Goal: Task Accomplishment & Management: Complete application form

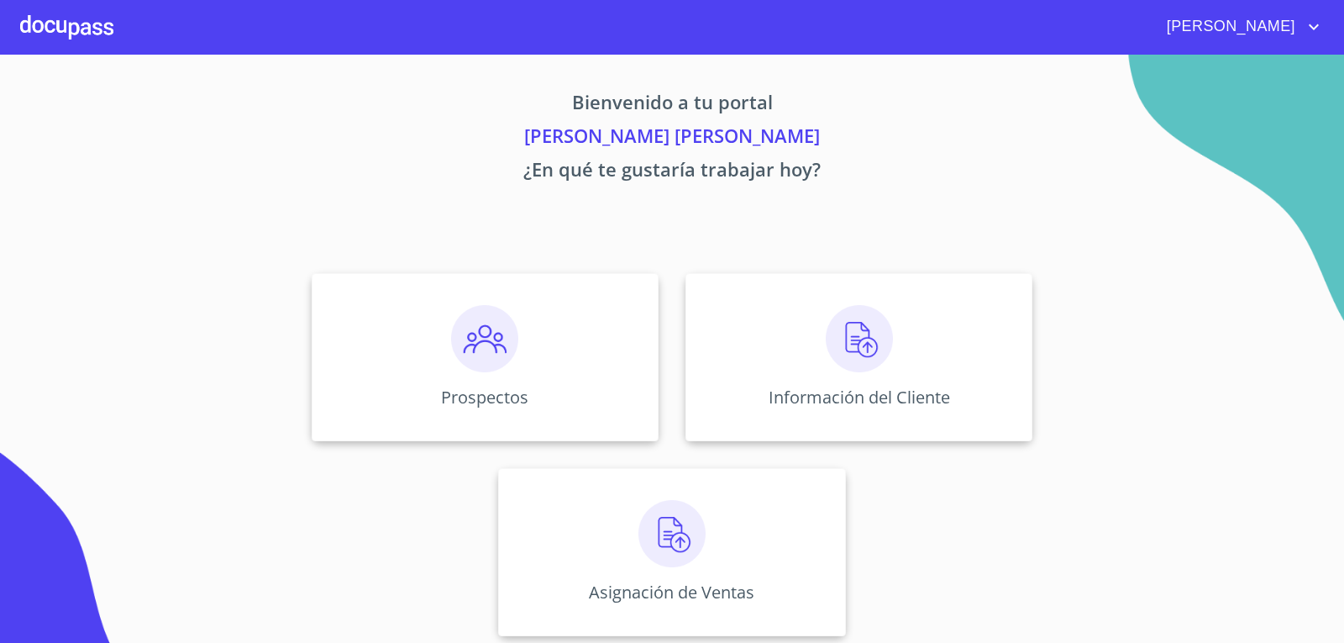
scroll to position [7, 0]
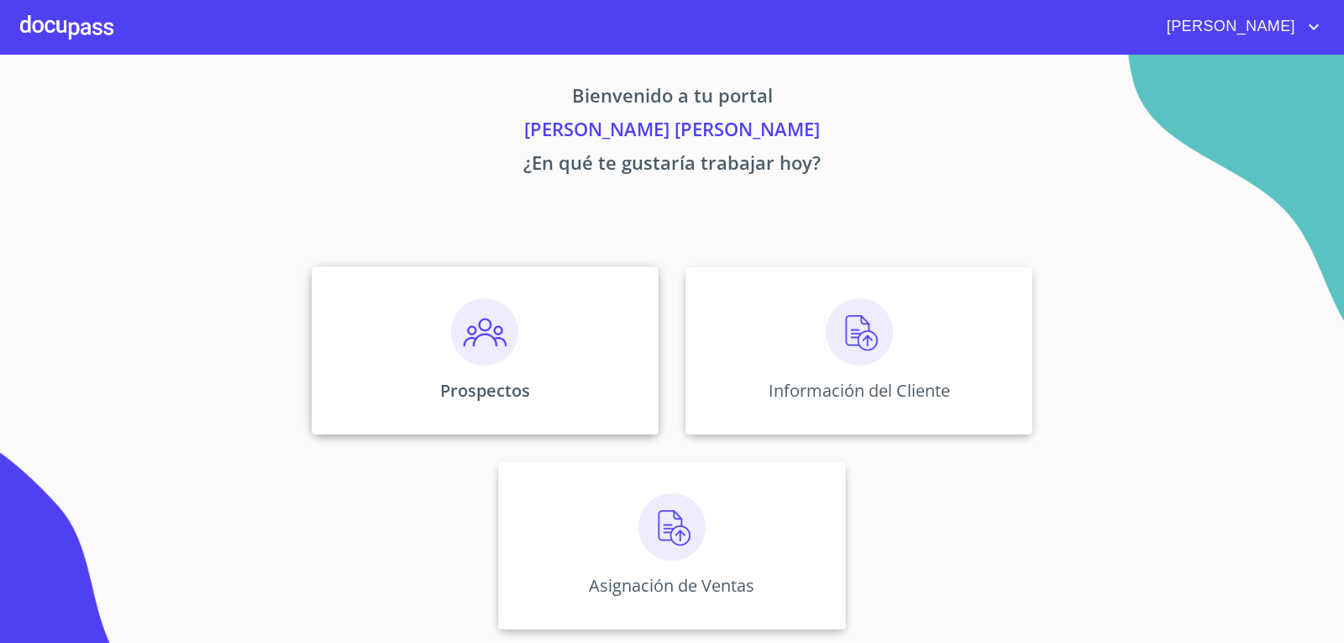
click at [497, 348] on img at bounding box center [484, 331] width 67 height 67
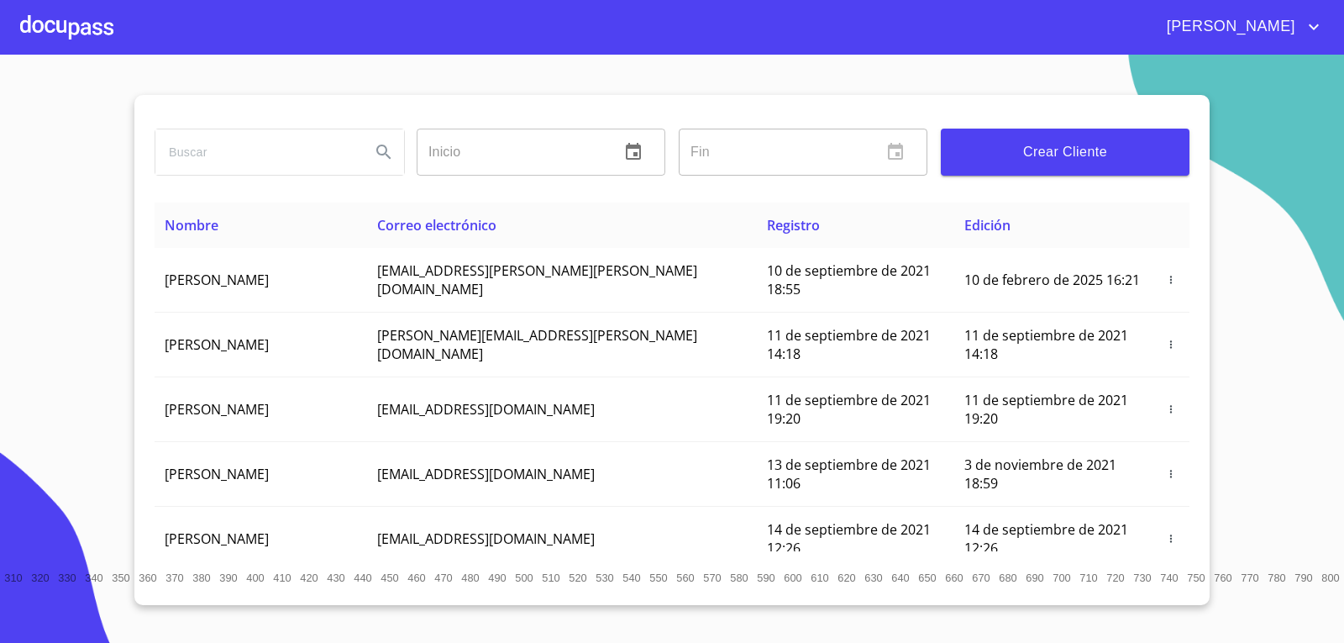
click at [265, 151] on input "search" at bounding box center [256, 151] width 202 height 45
type input "j"
type input "[PERSON_NAME] [PERSON_NAME] [PERSON_NAME]"
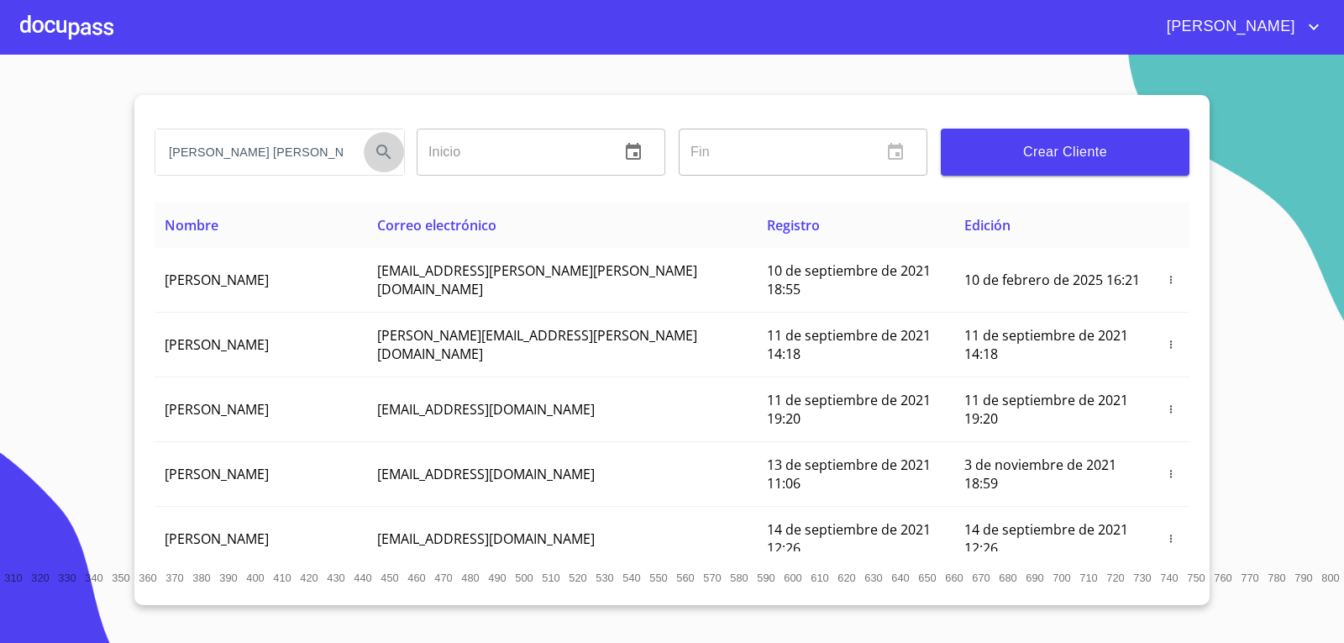
click at [365, 149] on button "Search" at bounding box center [384, 152] width 40 height 40
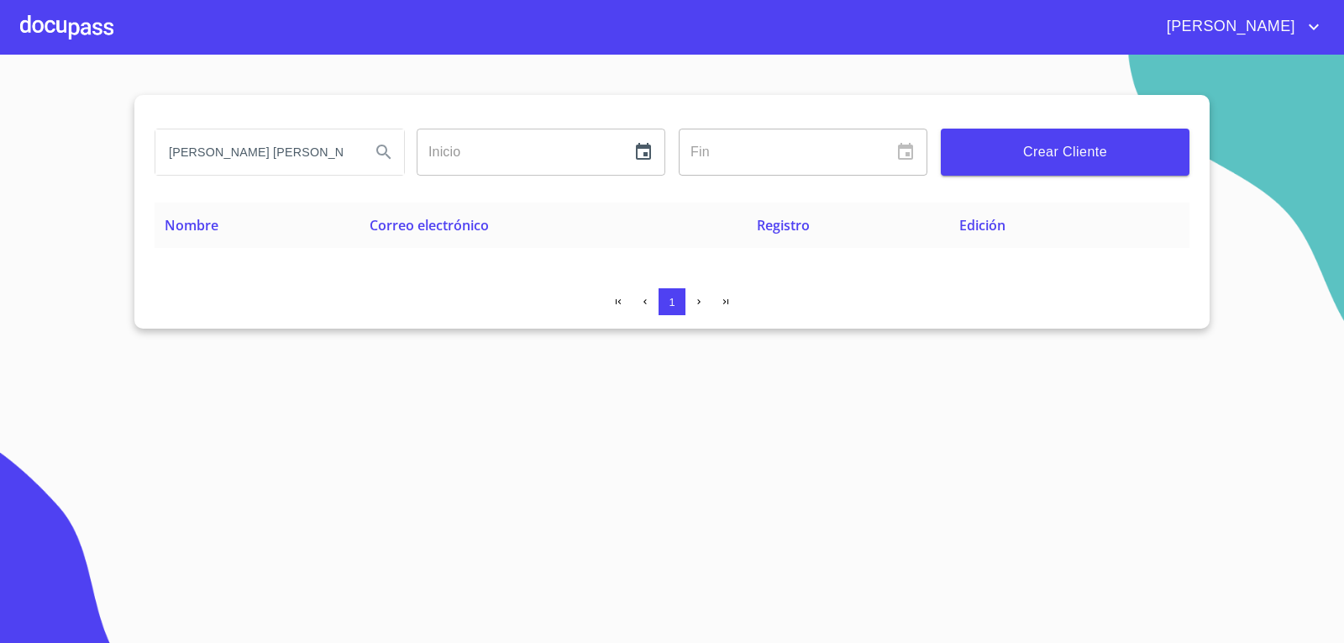
click at [345, 158] on input "[PERSON_NAME] [PERSON_NAME] [PERSON_NAME]" at bounding box center [256, 151] width 202 height 45
click at [339, 153] on input "[PERSON_NAME] [PERSON_NAME] [PERSON_NAME]" at bounding box center [256, 151] width 202 height 45
click at [388, 161] on icon "Search" at bounding box center [384, 152] width 20 height 20
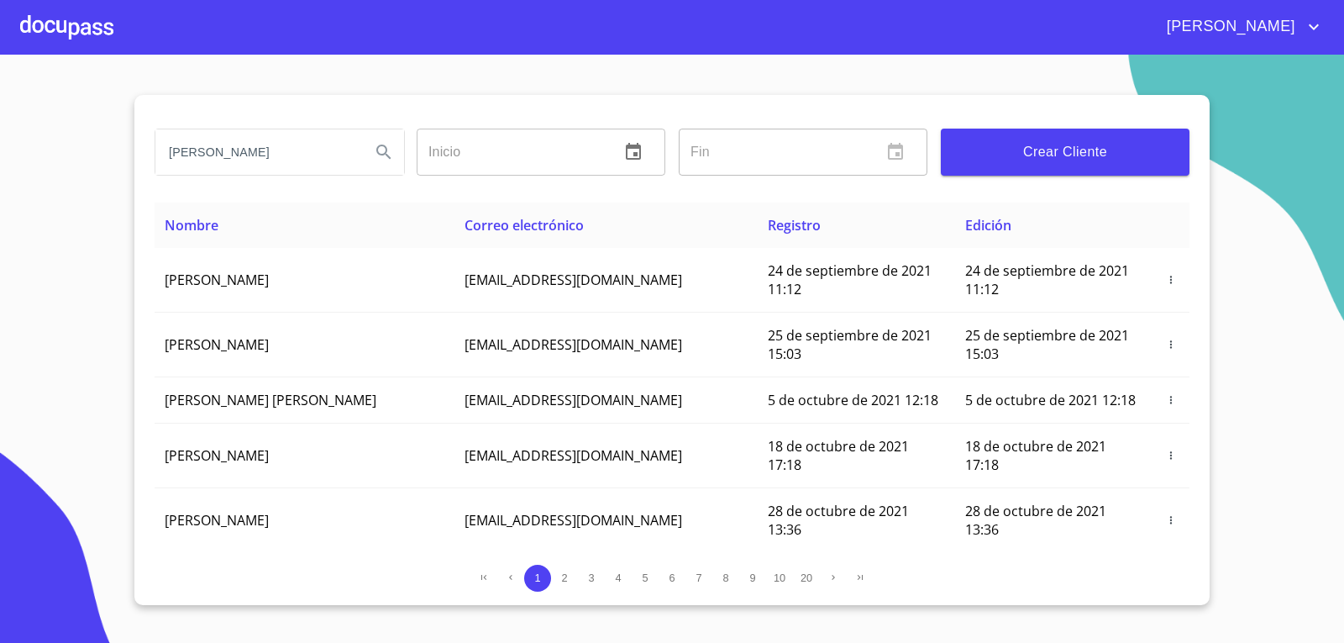
click at [728, 101] on div "[PERSON_NAME] ​ Fin ​ Crear Cliente" at bounding box center [672, 149] width 1035 height 108
click at [328, 160] on input "[PERSON_NAME]" at bounding box center [256, 151] width 202 height 45
type input "[PERSON_NAME] [PERSON_NAME]"
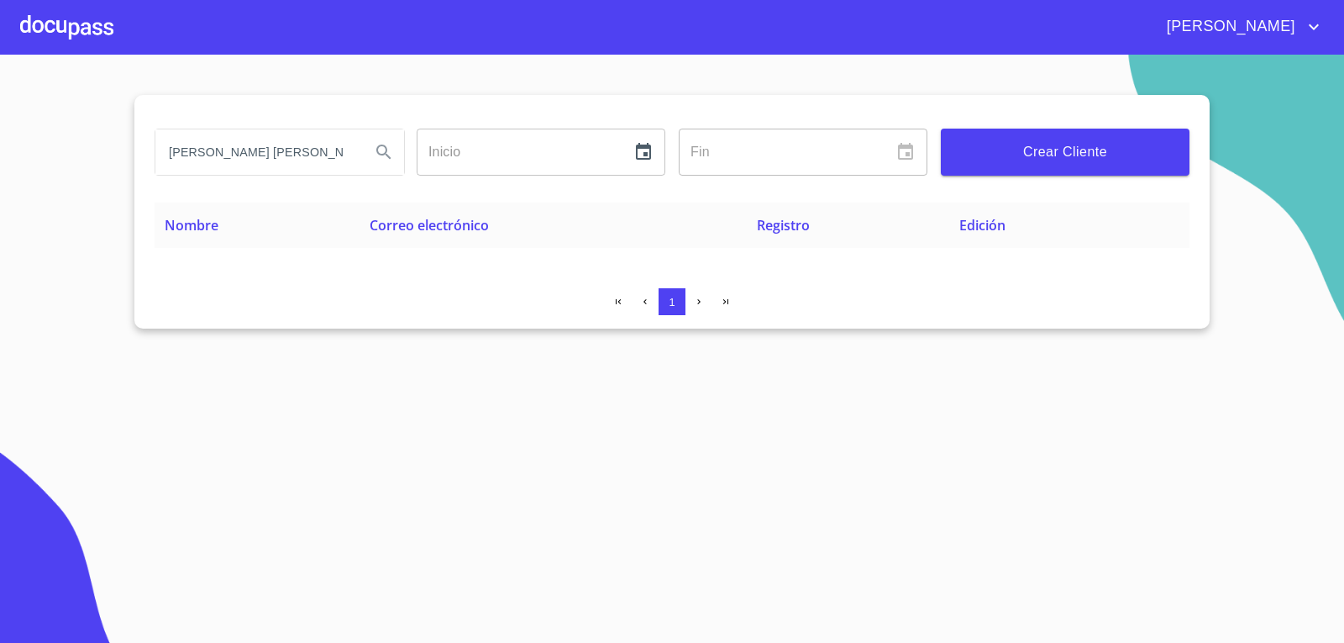
click at [349, 160] on input "[PERSON_NAME] [PERSON_NAME]" at bounding box center [256, 151] width 202 height 45
click at [391, 154] on icon "Search" at bounding box center [384, 152] width 20 height 20
click at [326, 158] on input "[PERSON_NAME] [PERSON_NAME]" at bounding box center [256, 151] width 202 height 45
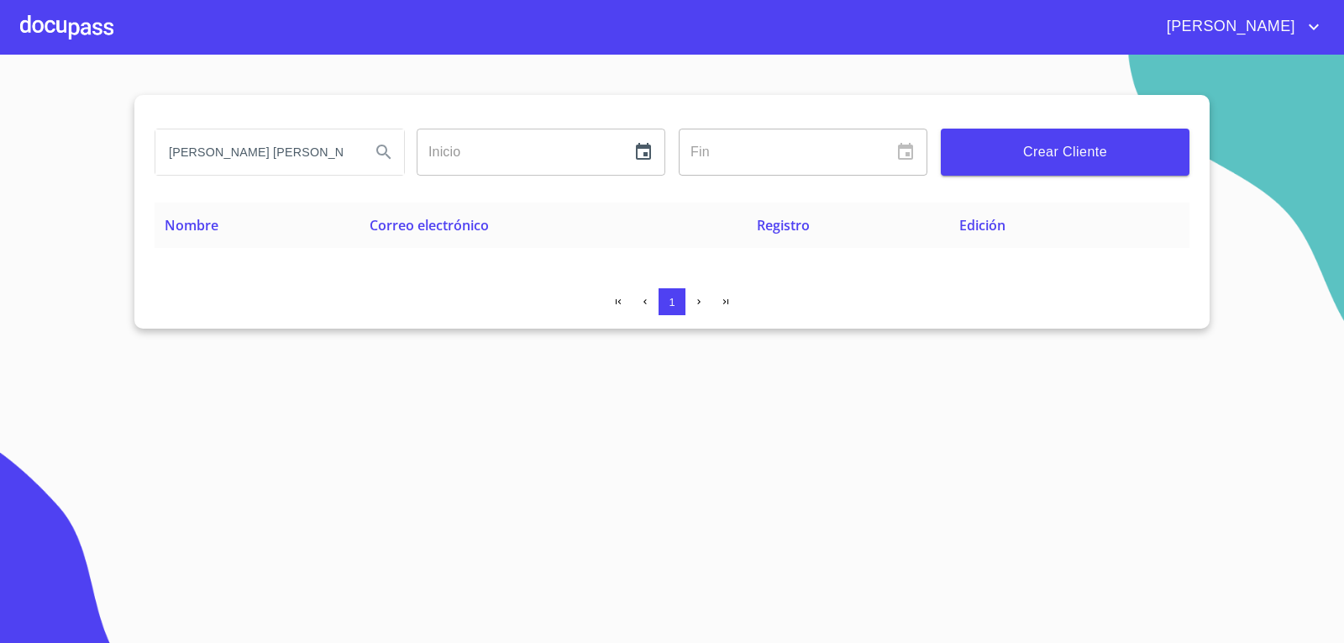
click at [1043, 151] on span "Crear Cliente" at bounding box center [1065, 152] width 222 height 24
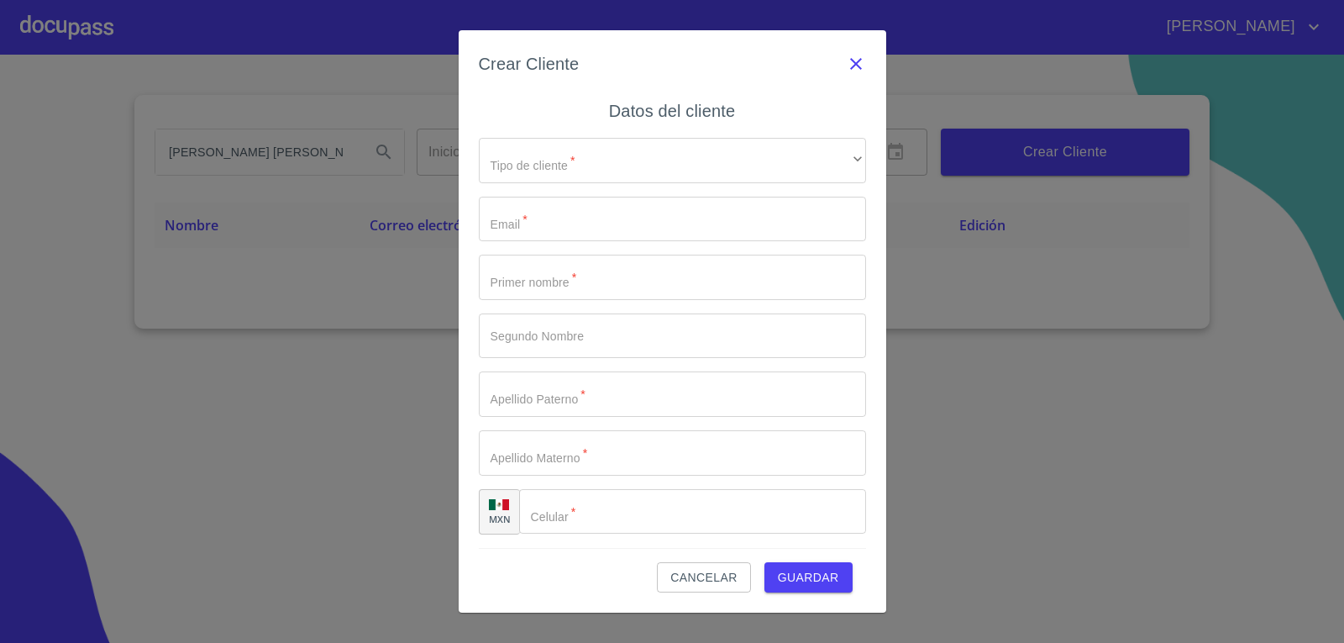
click at [861, 64] on icon "button" at bounding box center [856, 64] width 20 height 20
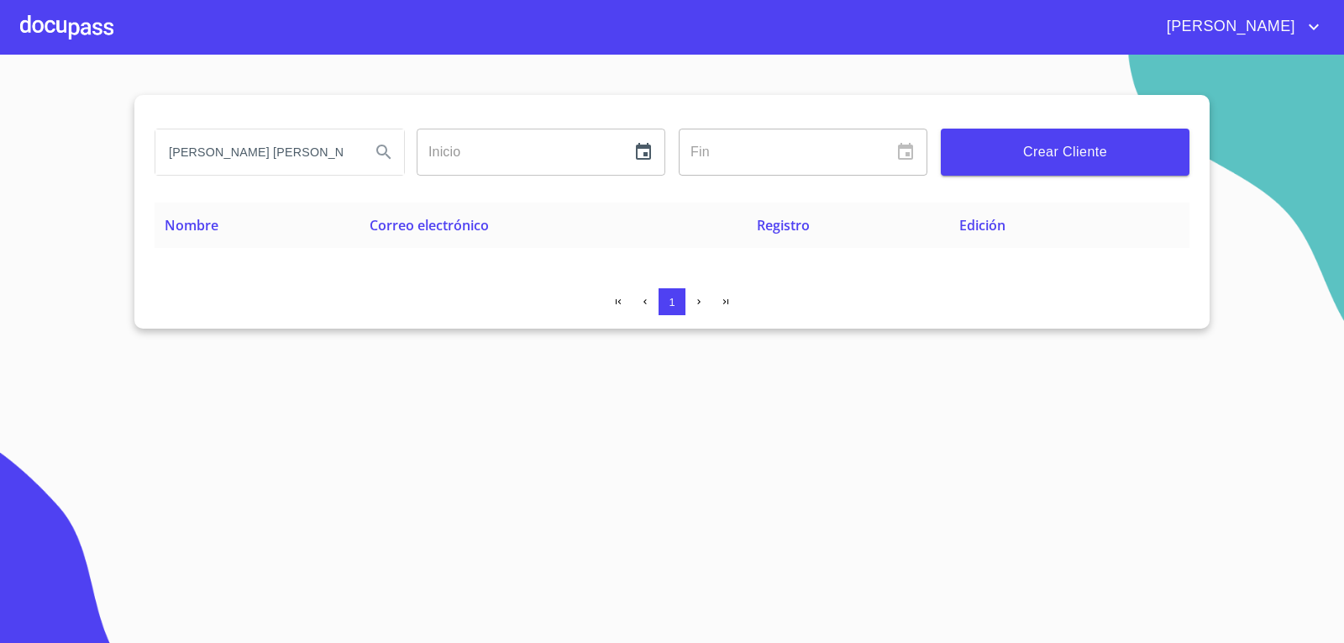
click at [352, 146] on input "[PERSON_NAME] [PERSON_NAME]" at bounding box center [256, 151] width 202 height 45
click at [392, 157] on icon "Search" at bounding box center [384, 152] width 20 height 20
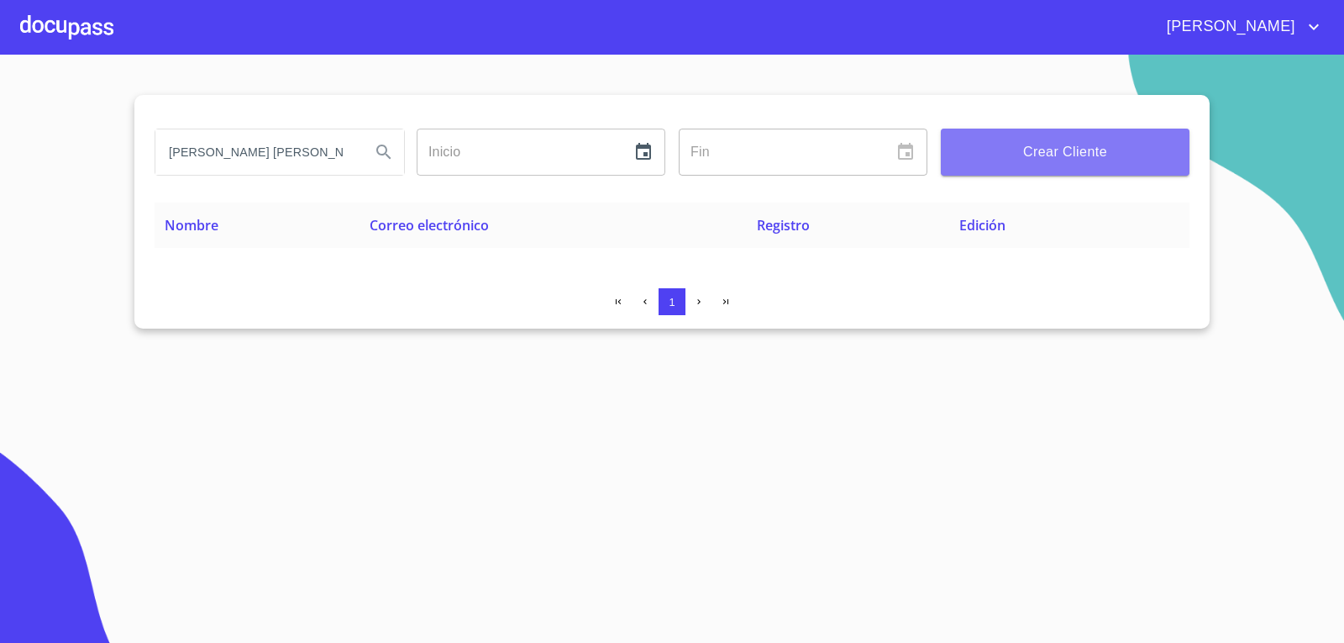
click at [1076, 153] on span "Crear Cliente" at bounding box center [1065, 152] width 222 height 24
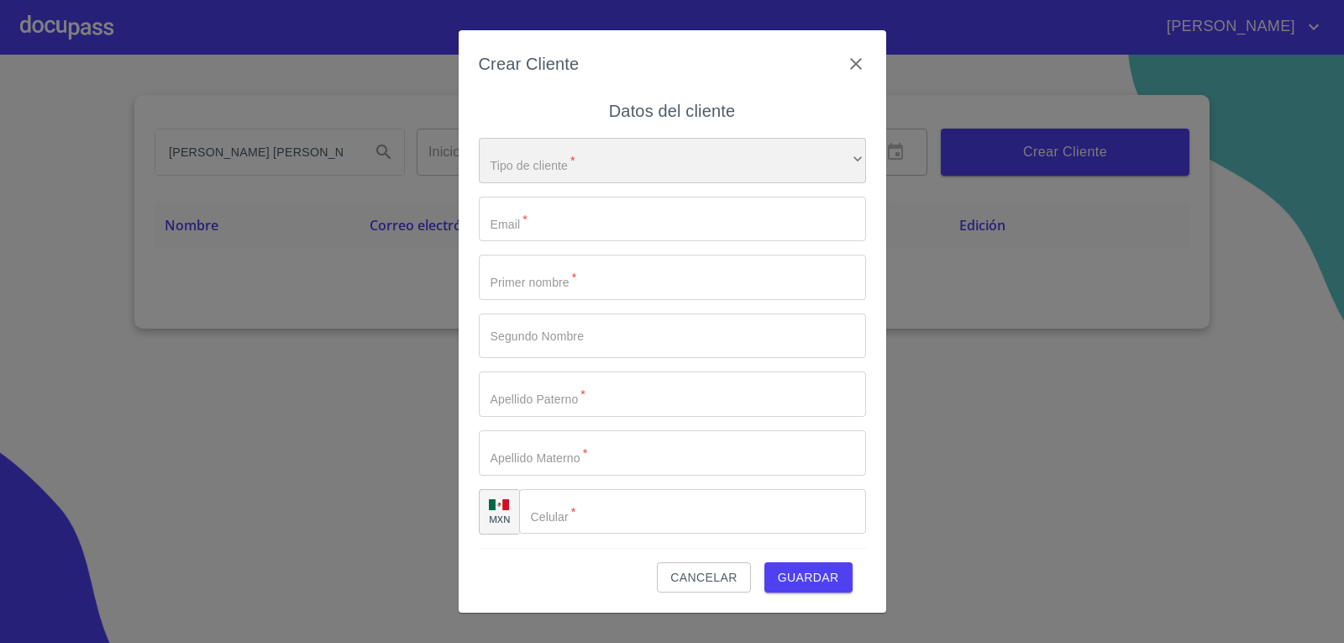
click at [558, 160] on div "​" at bounding box center [672, 160] width 387 height 45
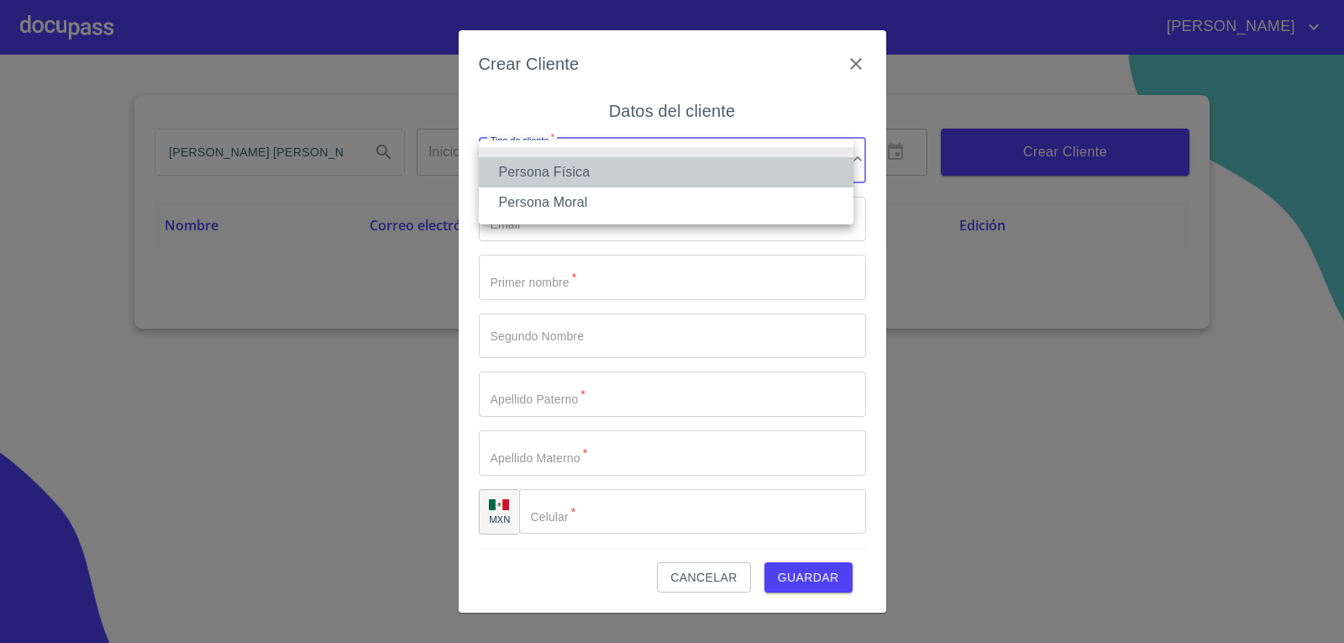
click at [565, 168] on li "Persona Física" at bounding box center [666, 172] width 375 height 30
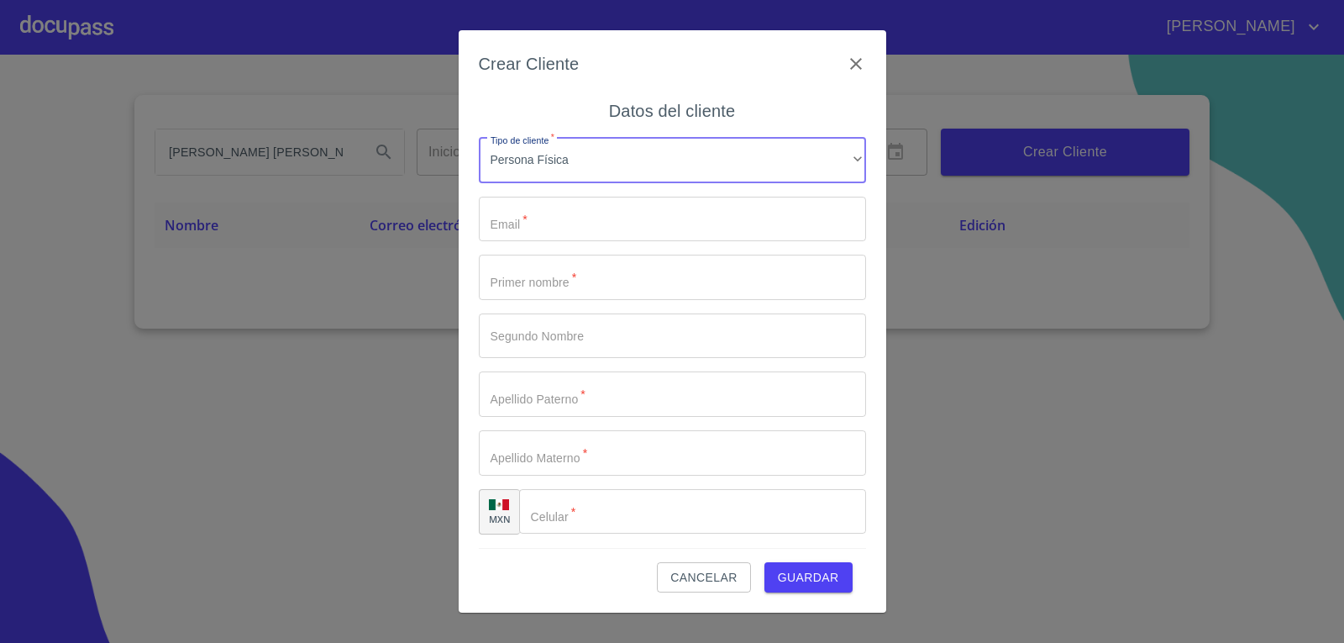
click at [548, 223] on input "Tipo de cliente   *" at bounding box center [672, 219] width 387 height 45
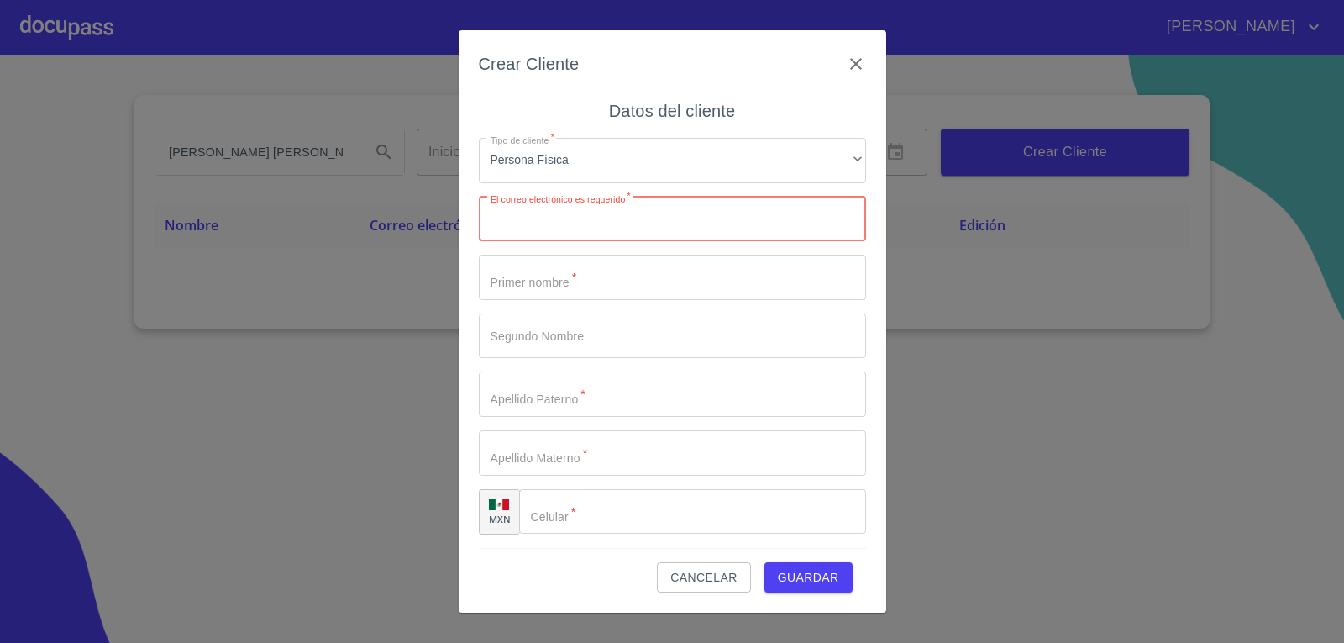
click at [549, 226] on input "Tipo de cliente   *" at bounding box center [672, 219] width 387 height 45
click at [533, 226] on input "Tipo de cliente   *" at bounding box center [672, 219] width 387 height 45
paste input "[EMAIL_ADDRESS][DOMAIN_NAME]"
type input "[EMAIL_ADDRESS][DOMAIN_NAME]"
click at [575, 292] on input "Tipo de cliente   *" at bounding box center [672, 277] width 387 height 45
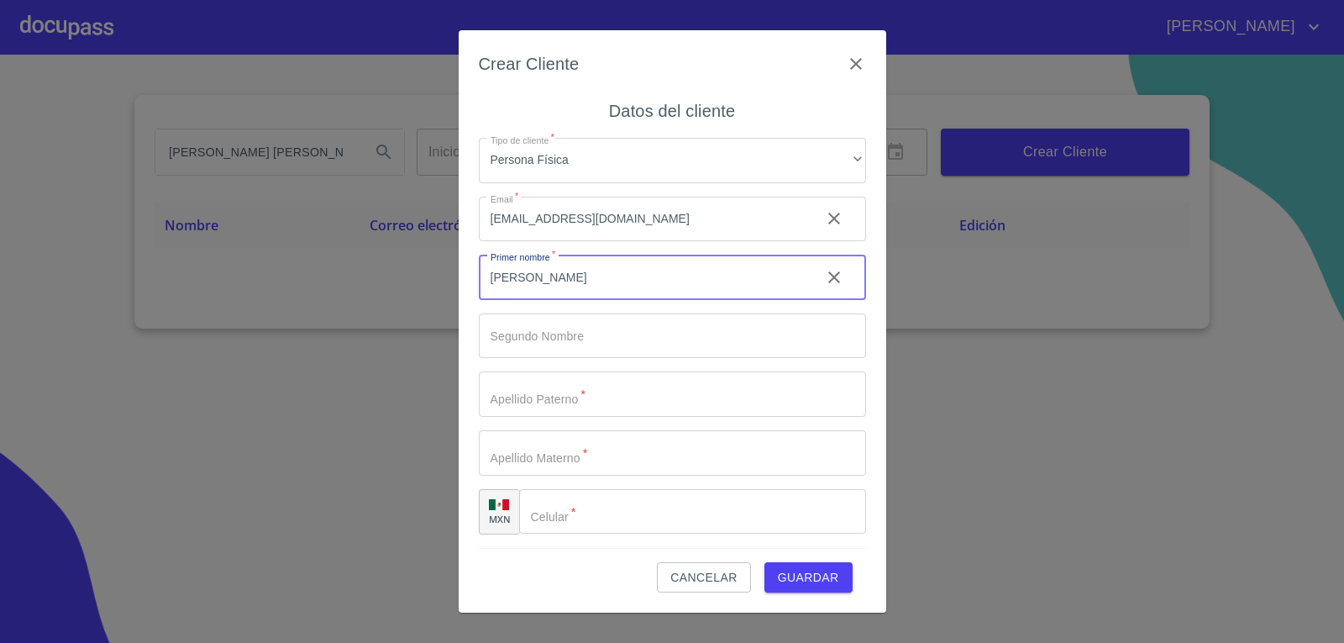
type input "[PERSON_NAME]"
click at [543, 300] on input "Tipo de cliente   *" at bounding box center [643, 277] width 328 height 45
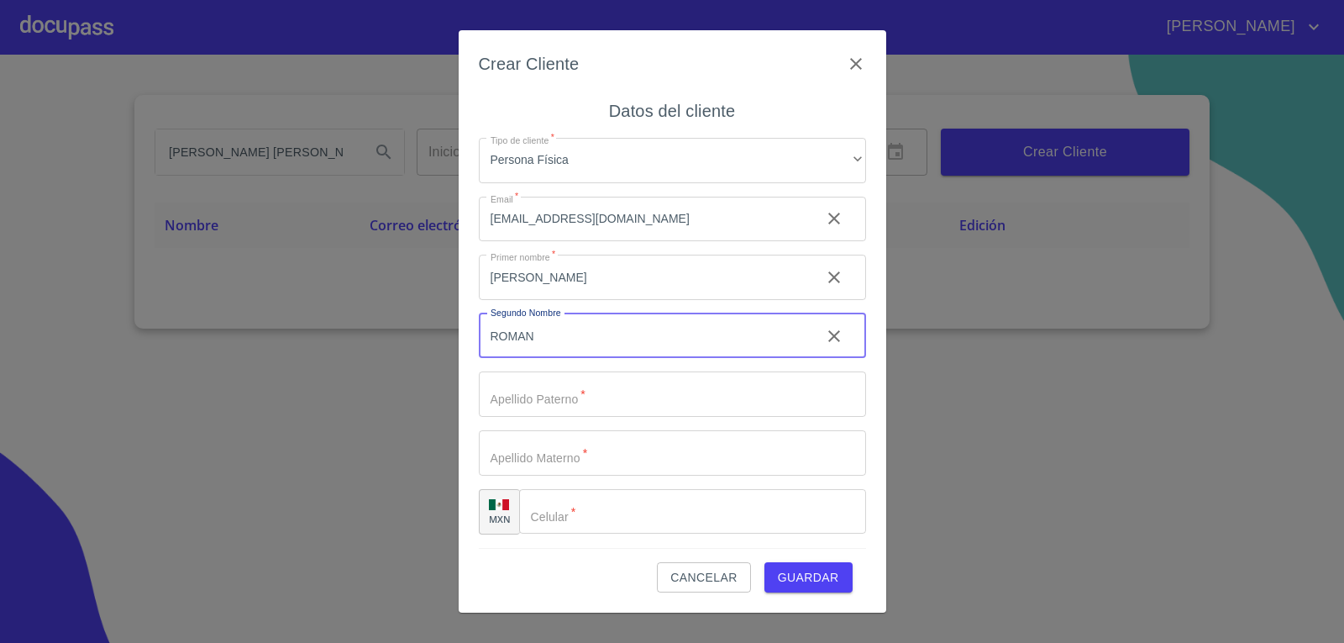
type input "ROMAN"
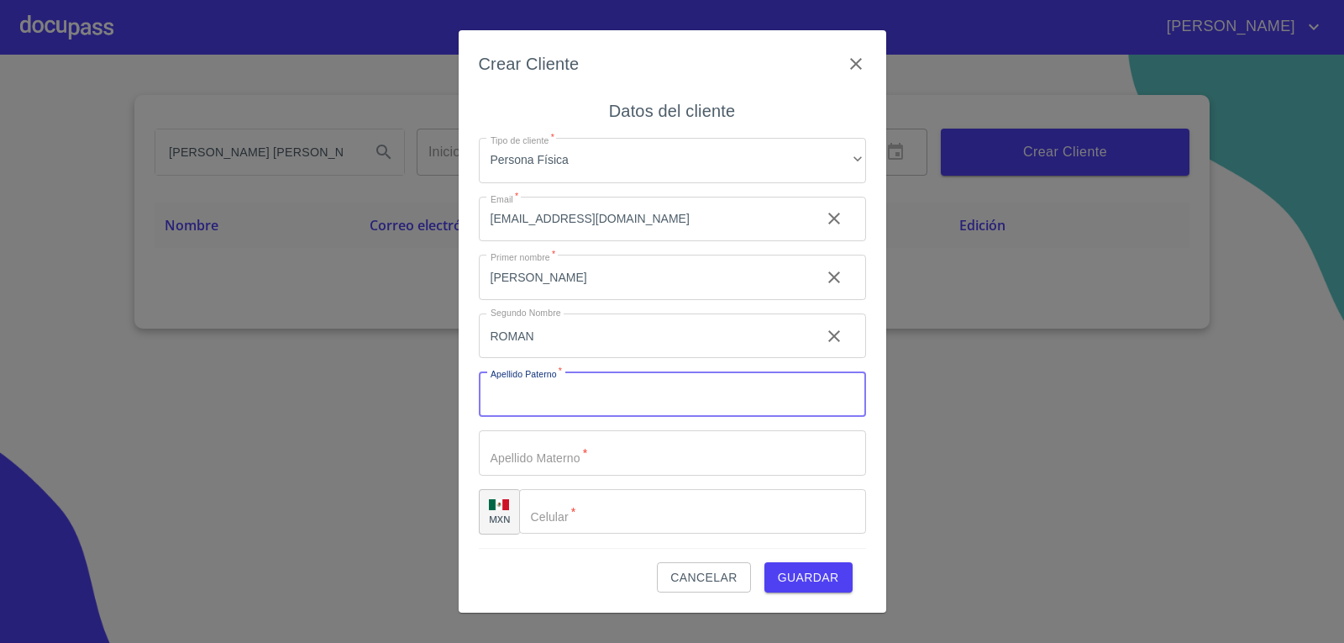
click at [529, 404] on input "Tipo de cliente   *" at bounding box center [672, 393] width 387 height 45
type input "[PERSON_NAME]"
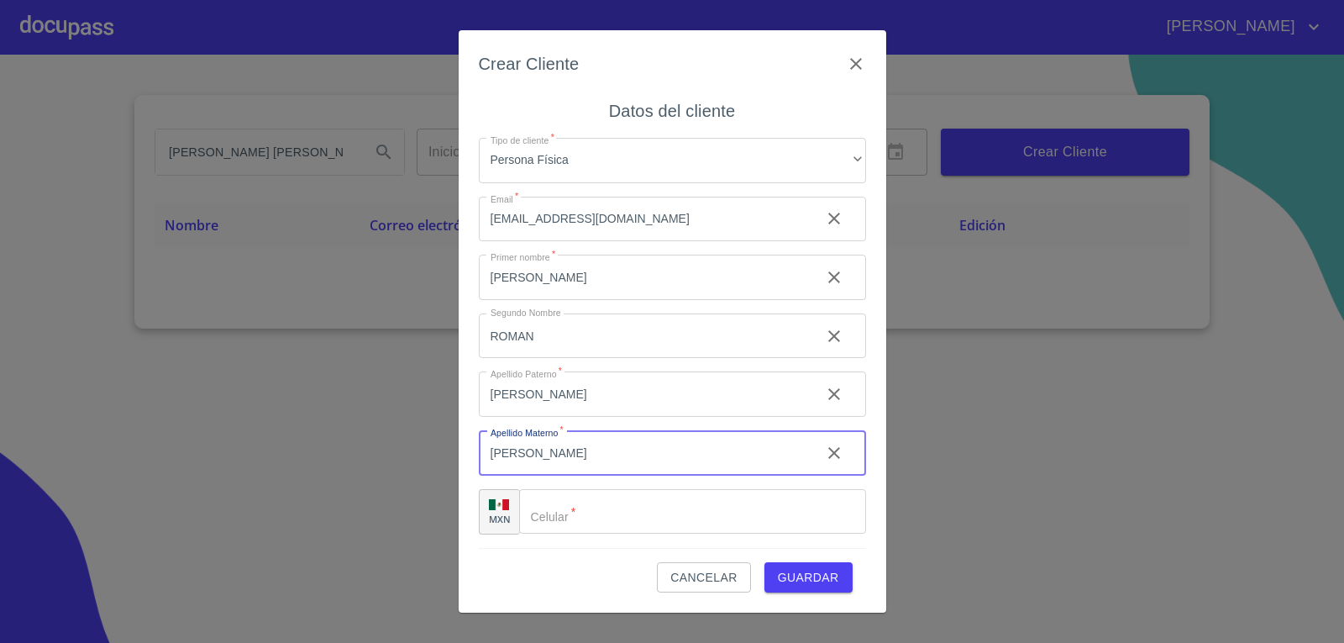
type input "[PERSON_NAME]"
click at [581, 523] on input "Tipo de cliente   *" at bounding box center [713, 511] width 304 height 45
type input "[PHONE_NUMBER]"
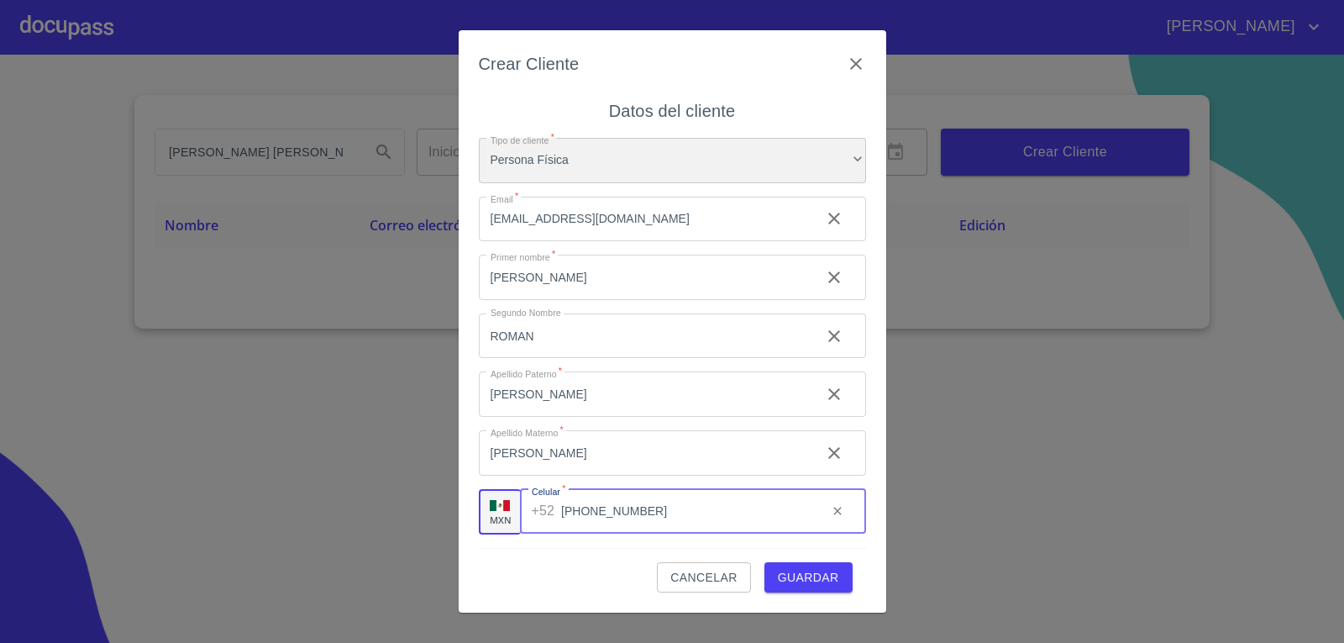
click at [600, 156] on div "Persona Física" at bounding box center [672, 160] width 387 height 45
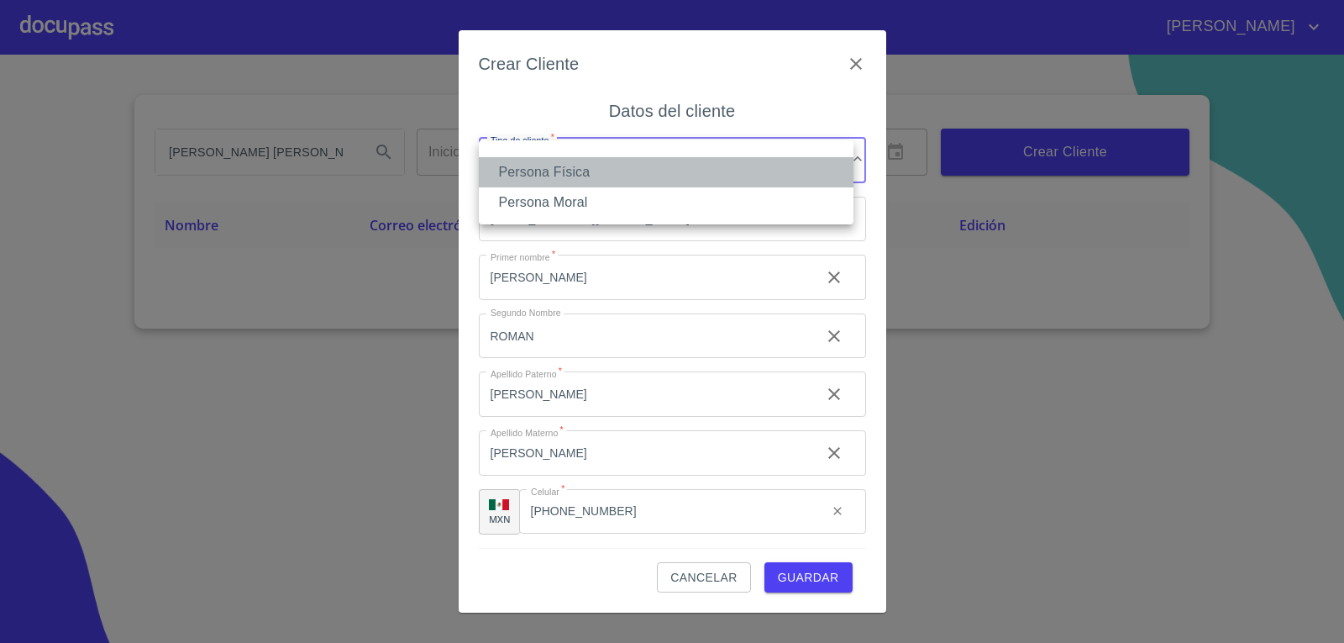
click at [575, 177] on li "Persona Física" at bounding box center [666, 172] width 375 height 30
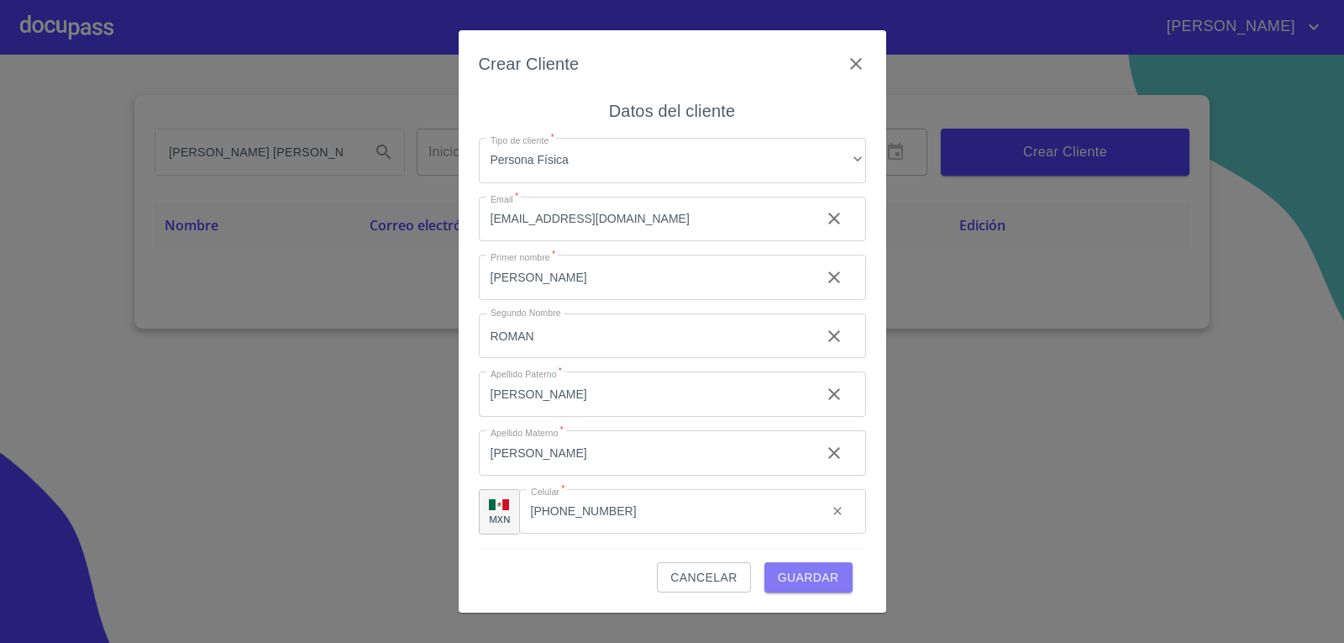
click at [805, 585] on span "Guardar" at bounding box center [808, 577] width 61 height 21
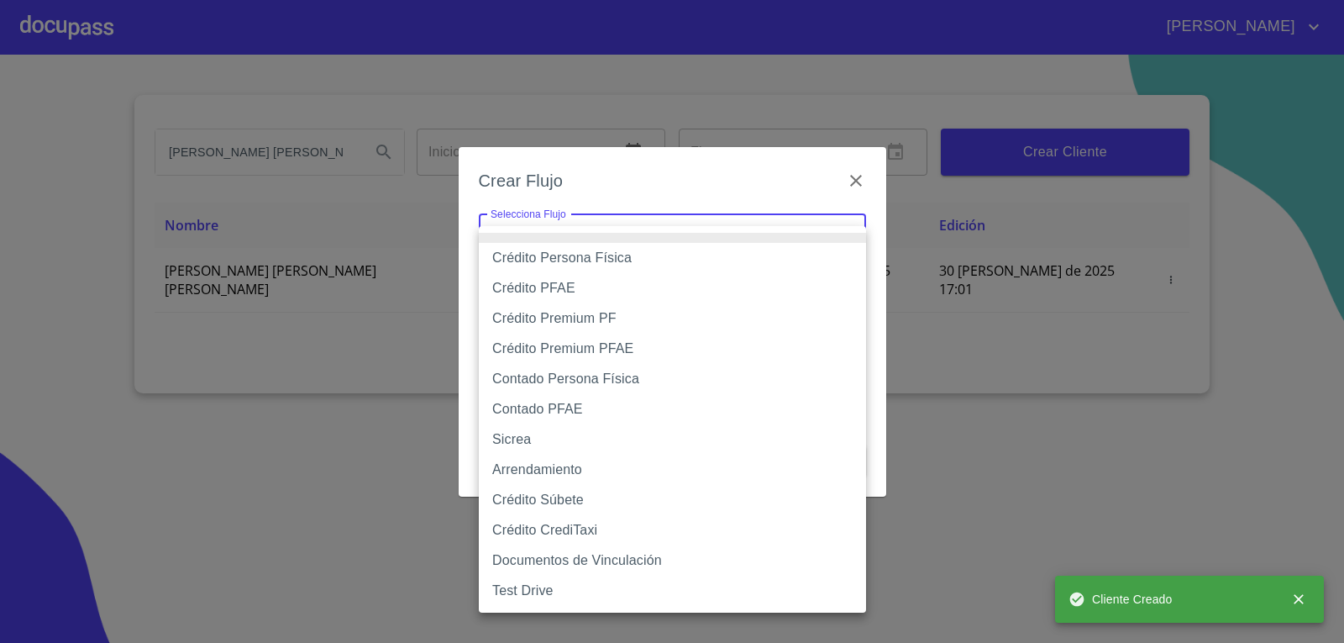
click at [801, 237] on body "[PERSON_NAME] [PERSON_NAME] Inicio ​ Fin ​ Crear Cliente Nombre Correo electrón…" at bounding box center [672, 321] width 1344 height 643
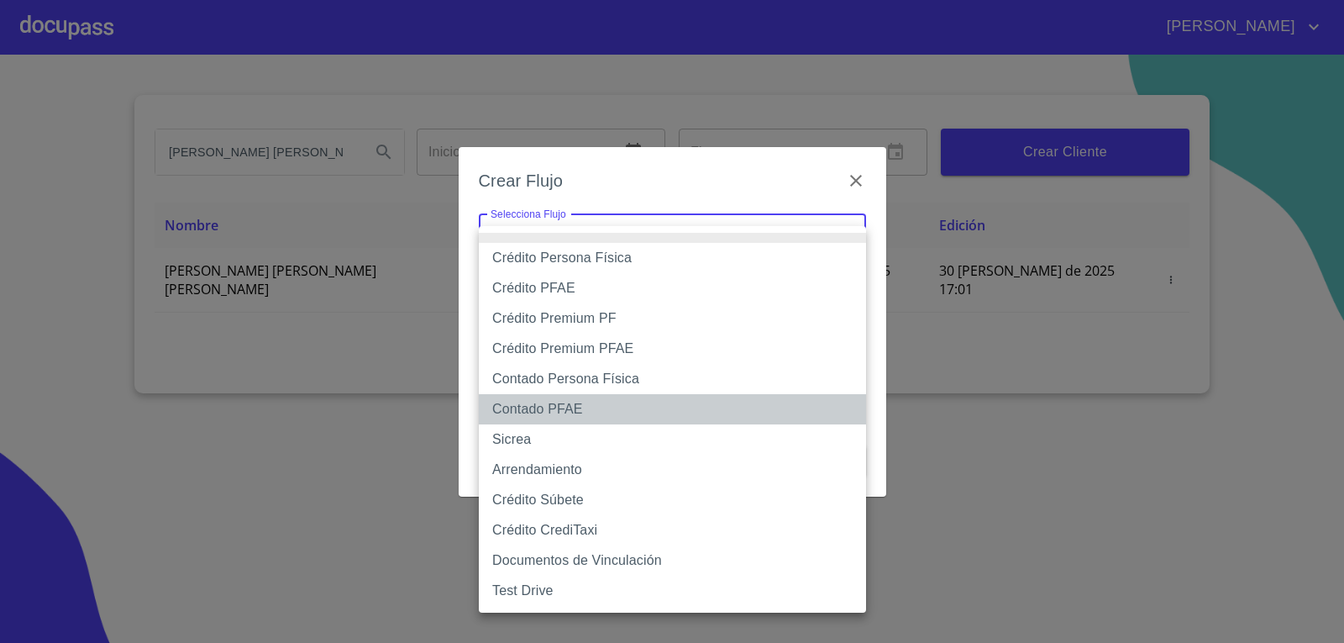
click at [529, 410] on li "Contado PFAE" at bounding box center [672, 409] width 387 height 30
type input "60bfa0300d9865ccc24b067f"
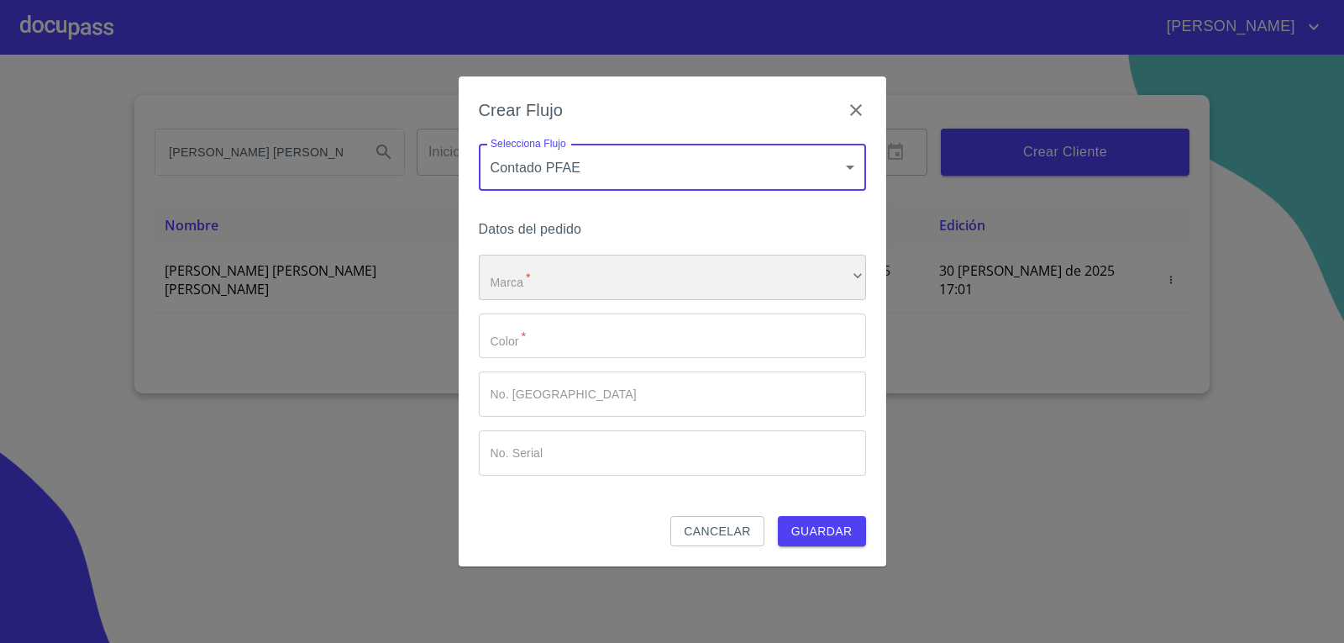
click at [699, 278] on div "​" at bounding box center [672, 277] width 387 height 45
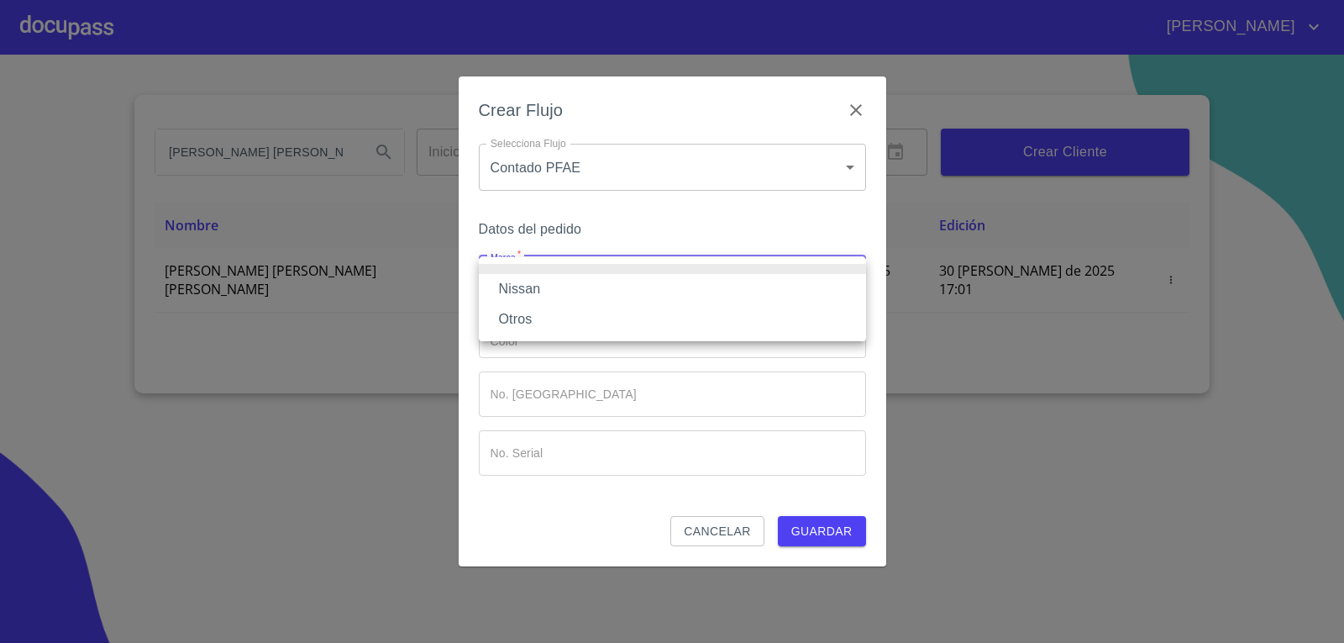
click at [576, 289] on li "Nissan" at bounding box center [672, 289] width 387 height 30
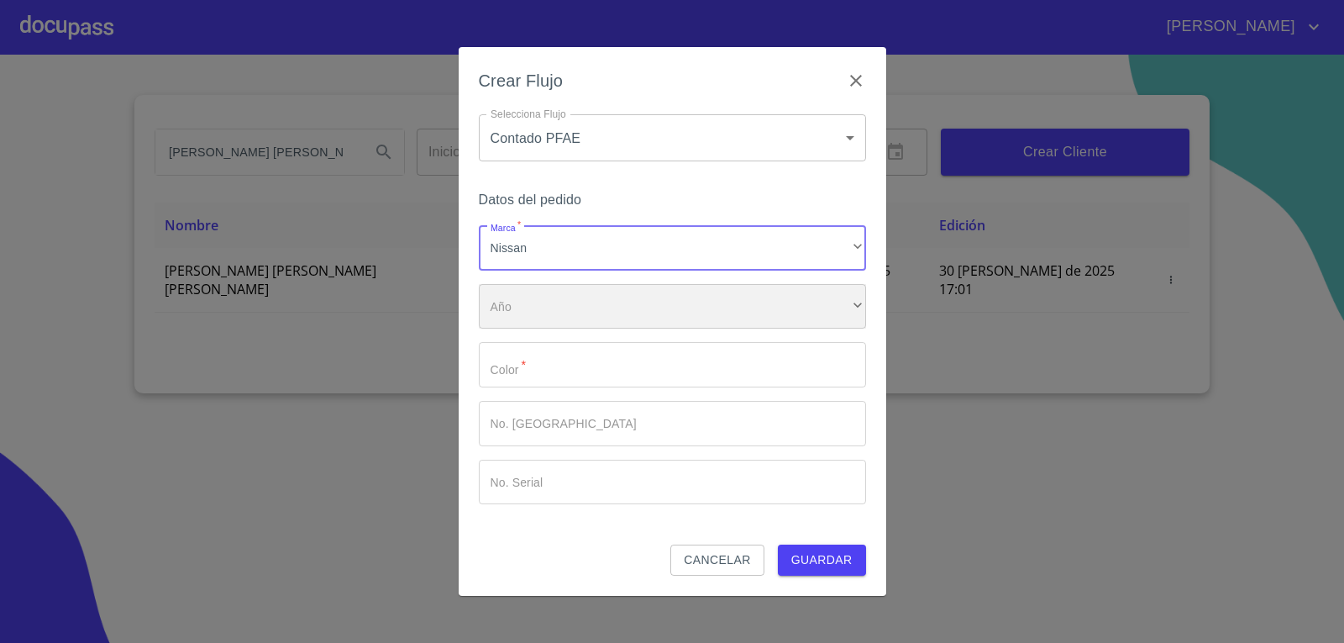
click at [560, 299] on div "​" at bounding box center [672, 306] width 387 height 45
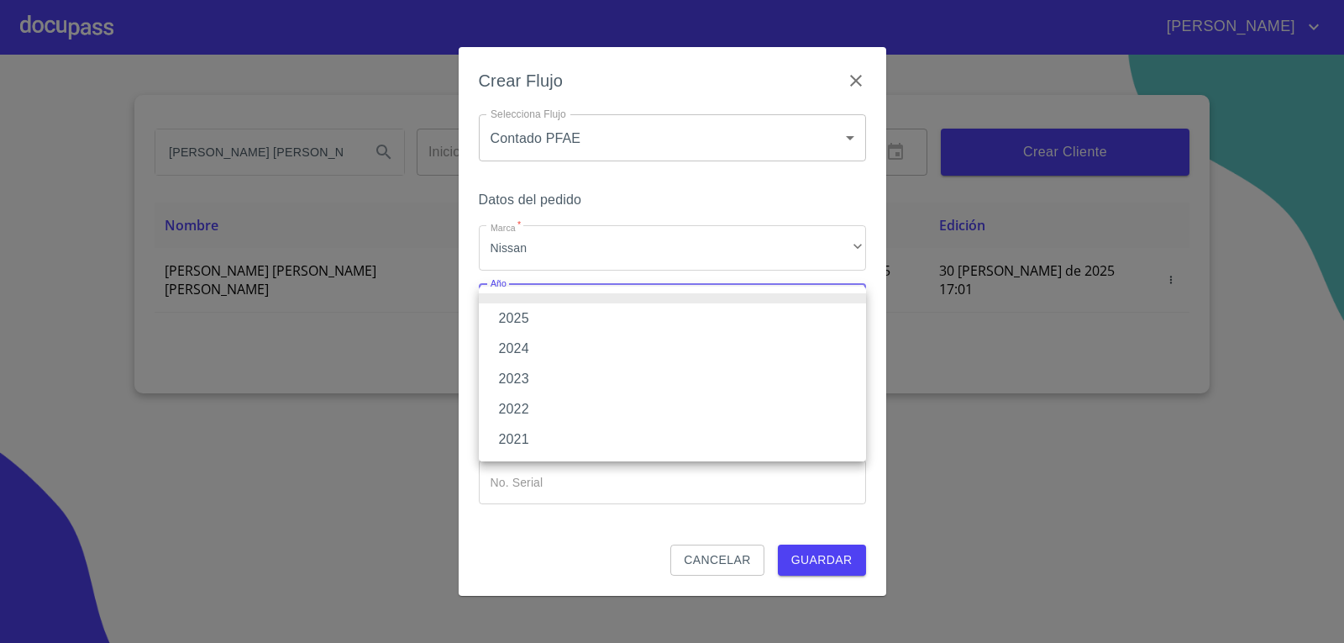
click at [561, 319] on li "2025" at bounding box center [672, 318] width 387 height 30
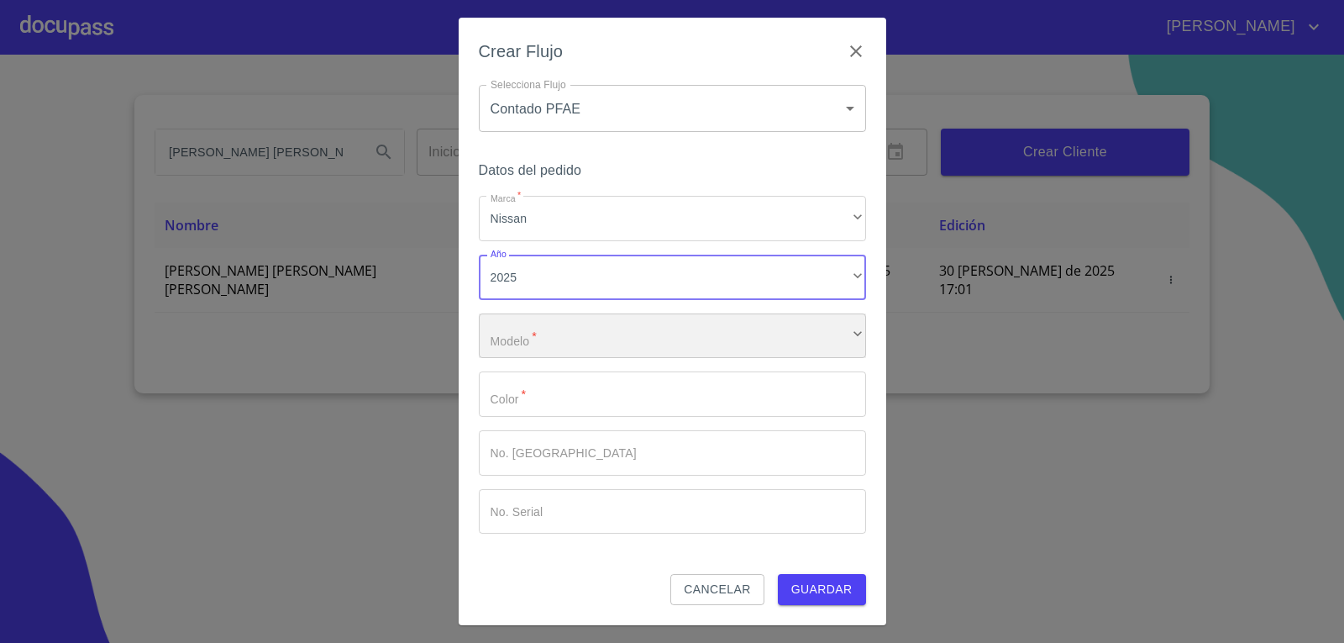
click at [508, 329] on div "​" at bounding box center [672, 335] width 387 height 45
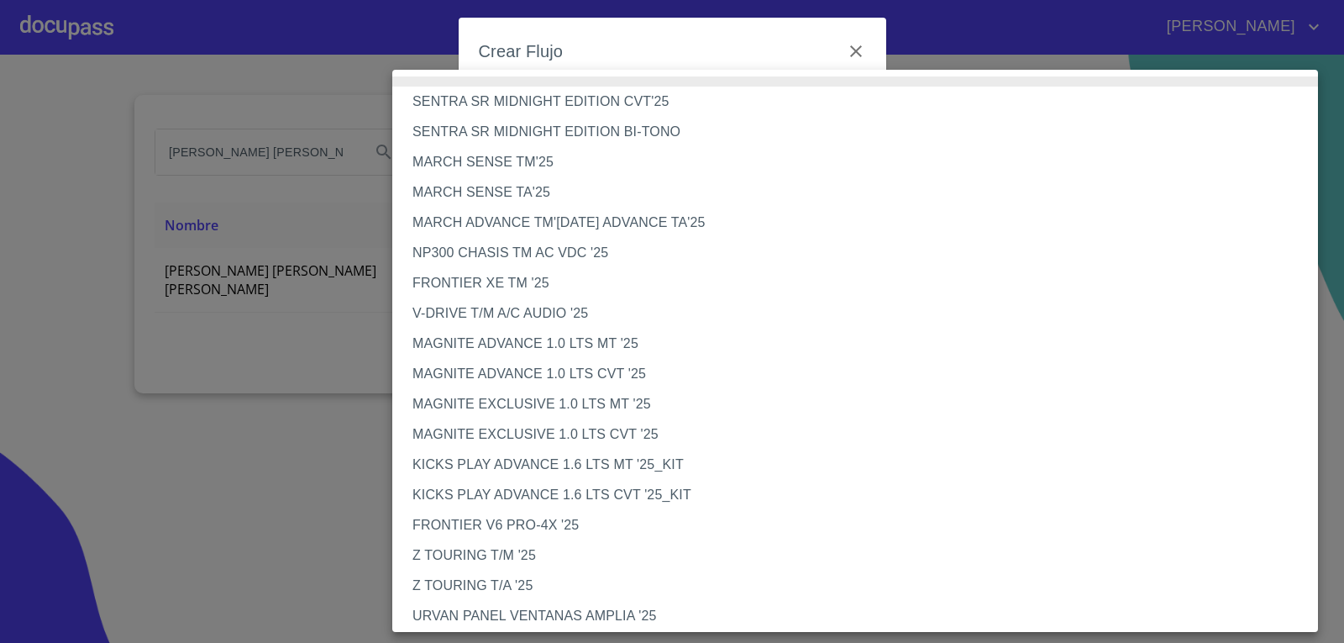
click at [492, 223] on li "MARCH ADVANCE TM'[DATE] ADVANCE TA'25" at bounding box center [861, 223] width 938 height 30
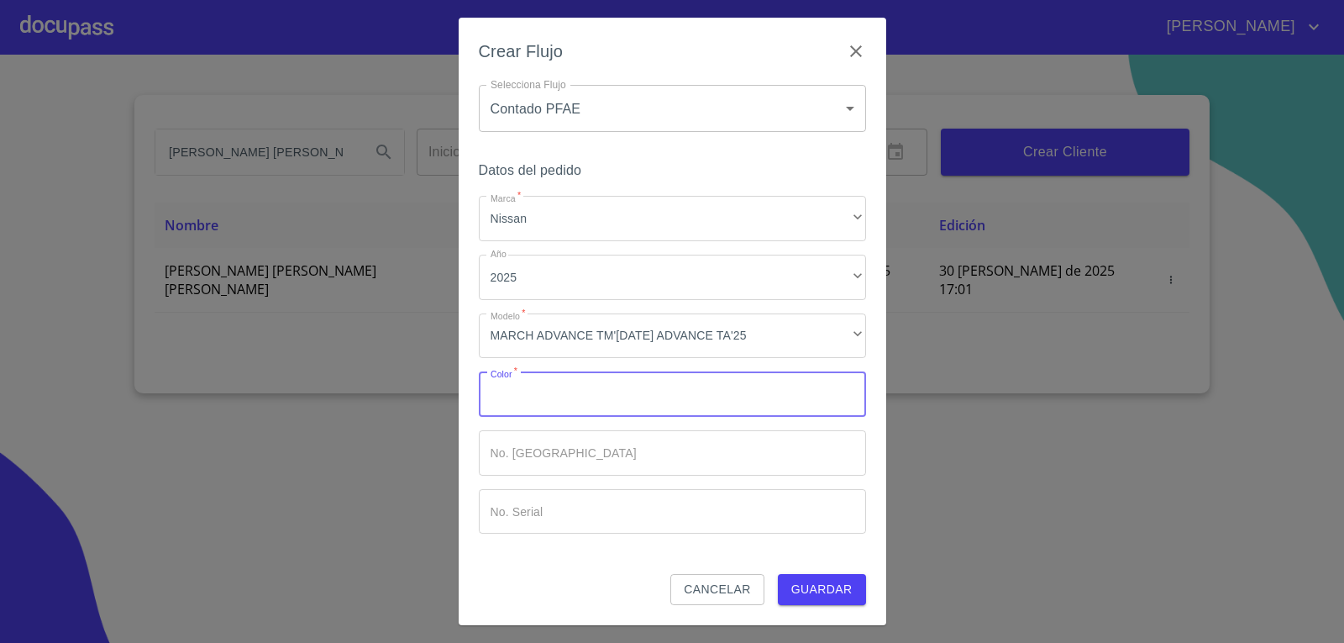
click at [523, 402] on input "Marca   *" at bounding box center [672, 393] width 387 height 45
type input "ROJO"
click at [522, 417] on input "Marca   *" at bounding box center [643, 393] width 328 height 45
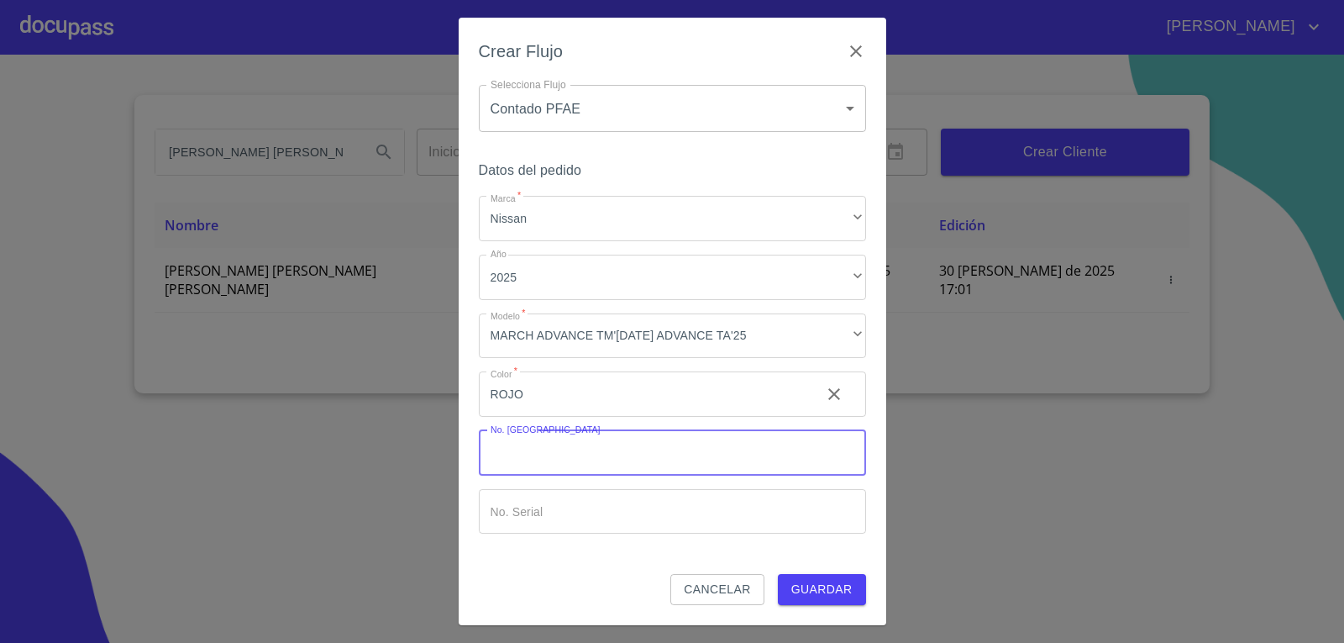
click at [821, 584] on span "Guardar" at bounding box center [821, 589] width 61 height 21
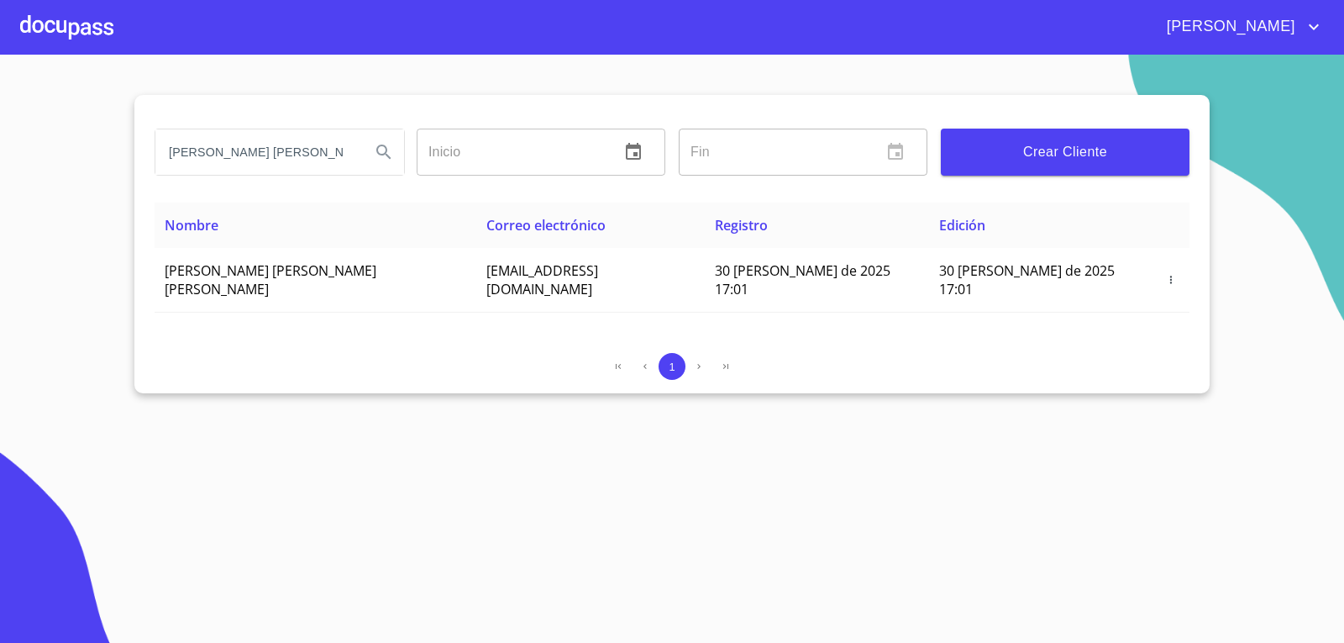
click at [62, 18] on div at bounding box center [66, 27] width 93 height 54
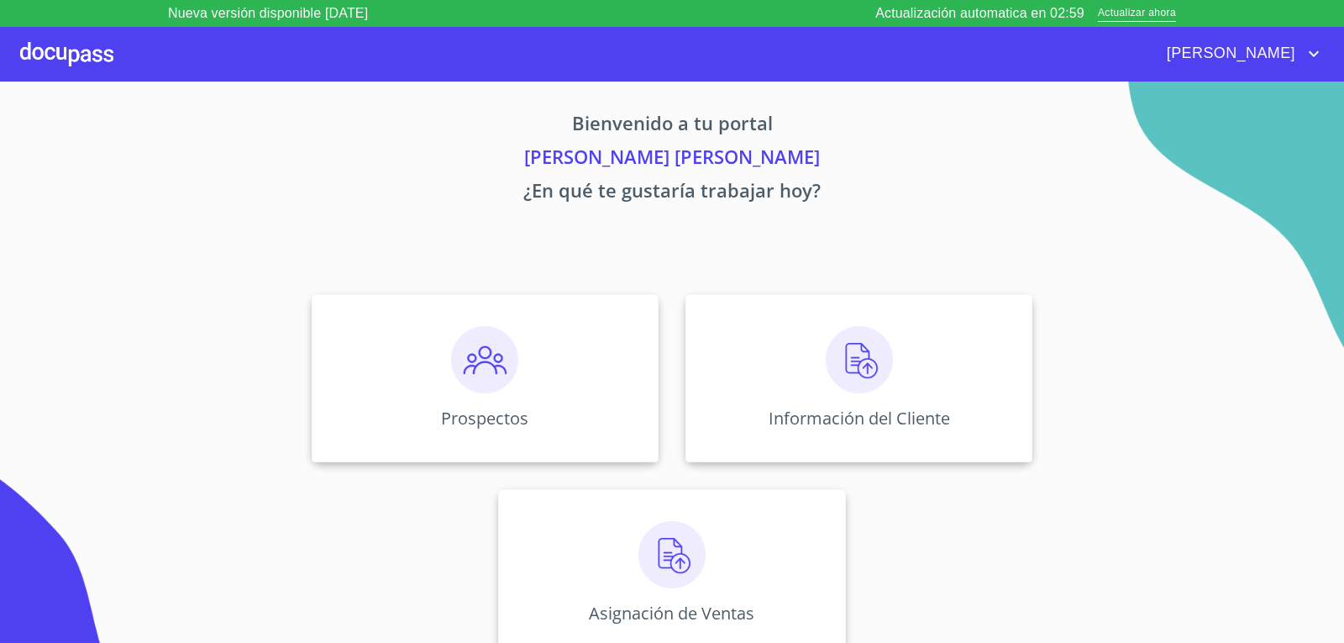
scroll to position [7, 0]
click at [848, 365] on img at bounding box center [859, 358] width 67 height 67
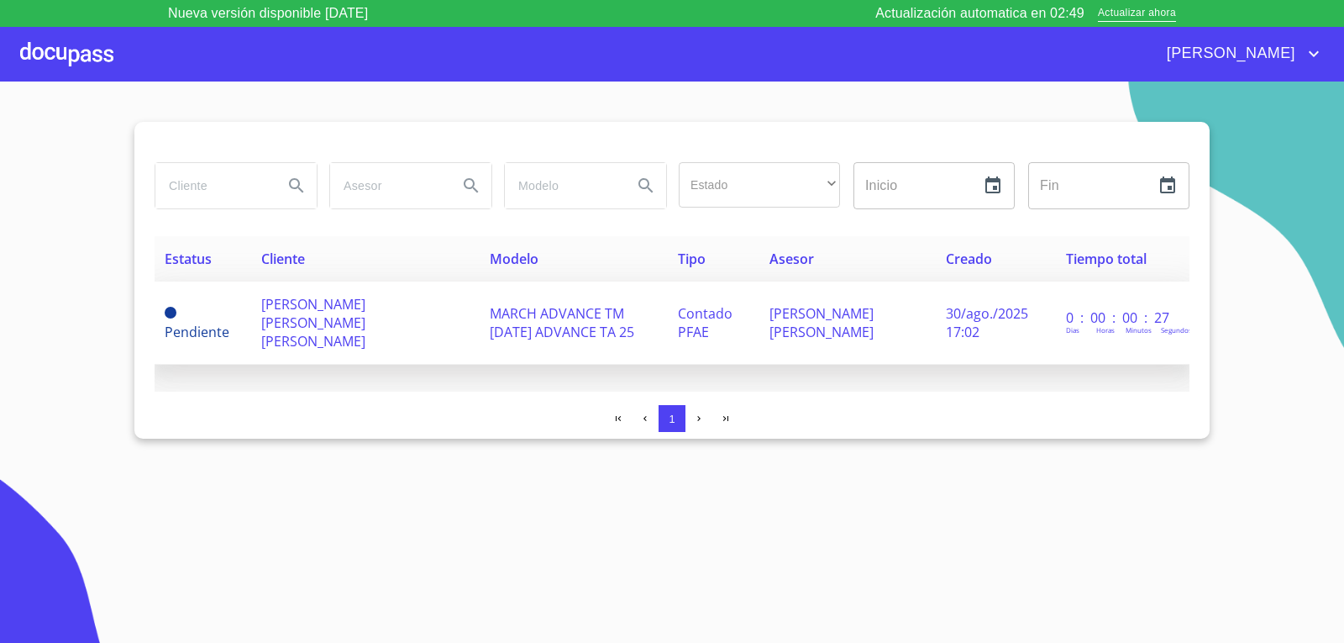
click at [307, 311] on span "[PERSON_NAME] [PERSON_NAME] [PERSON_NAME]" at bounding box center [313, 322] width 104 height 55
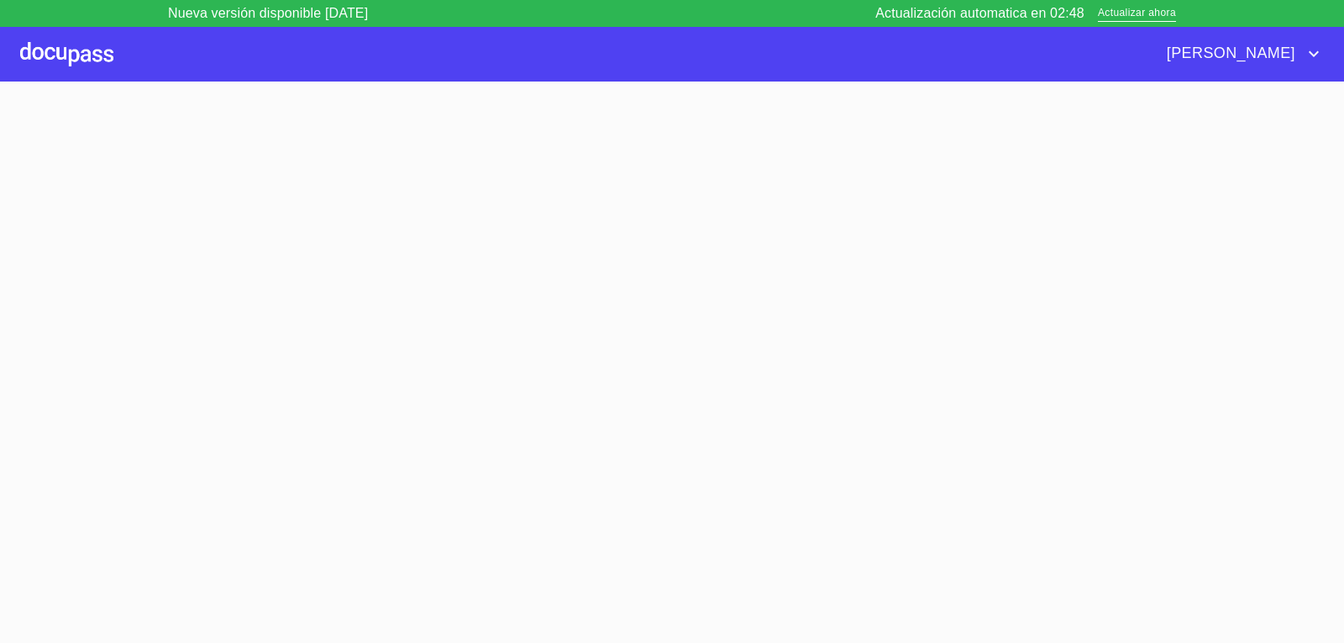
click at [307, 311] on section at bounding box center [672, 375] width 1344 height 588
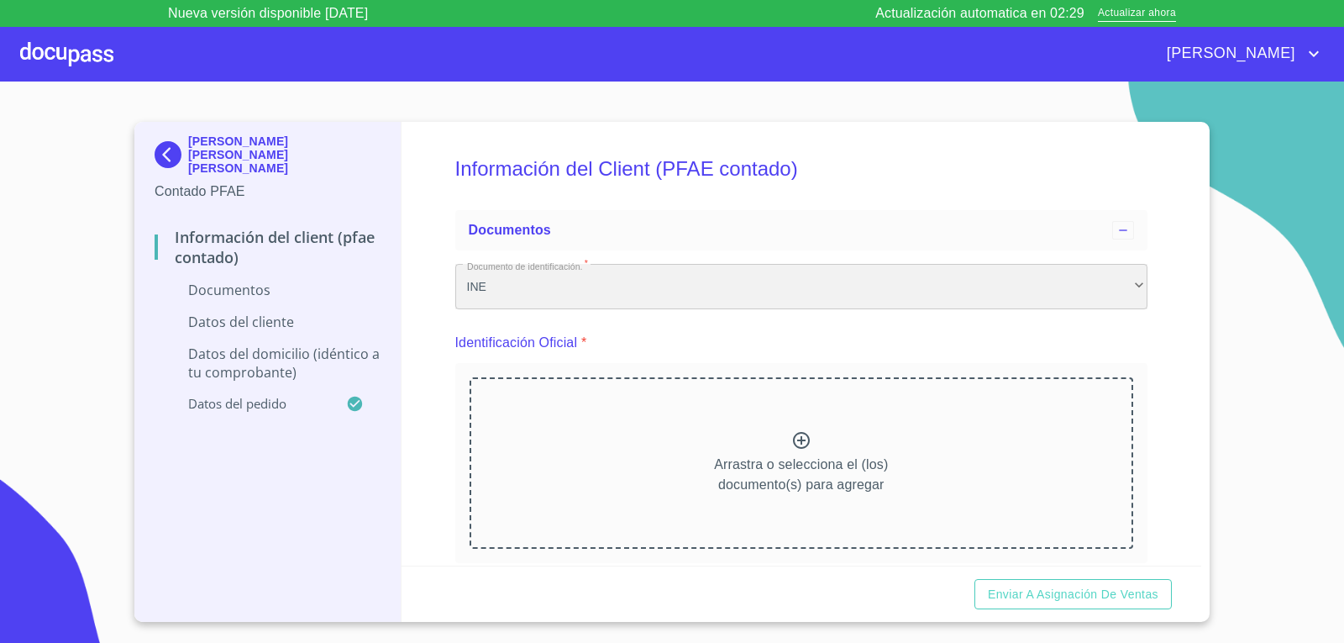
click at [884, 295] on div "INE" at bounding box center [801, 286] width 693 height 45
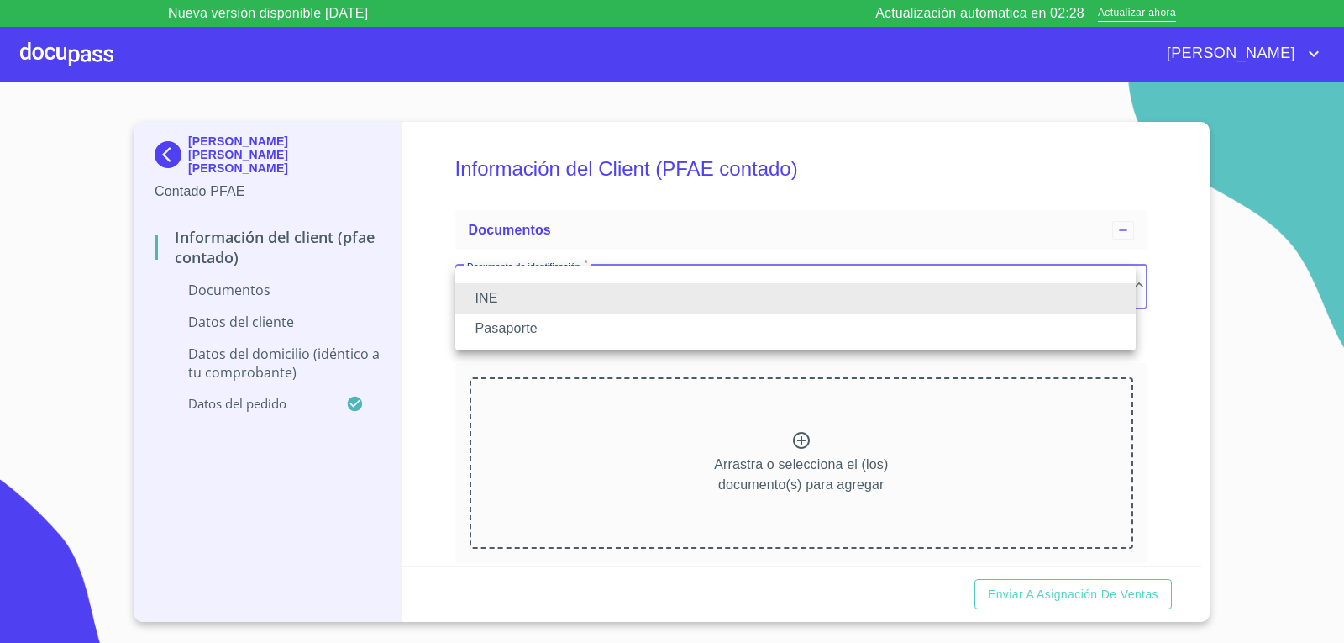
click at [717, 233] on div at bounding box center [672, 321] width 1344 height 643
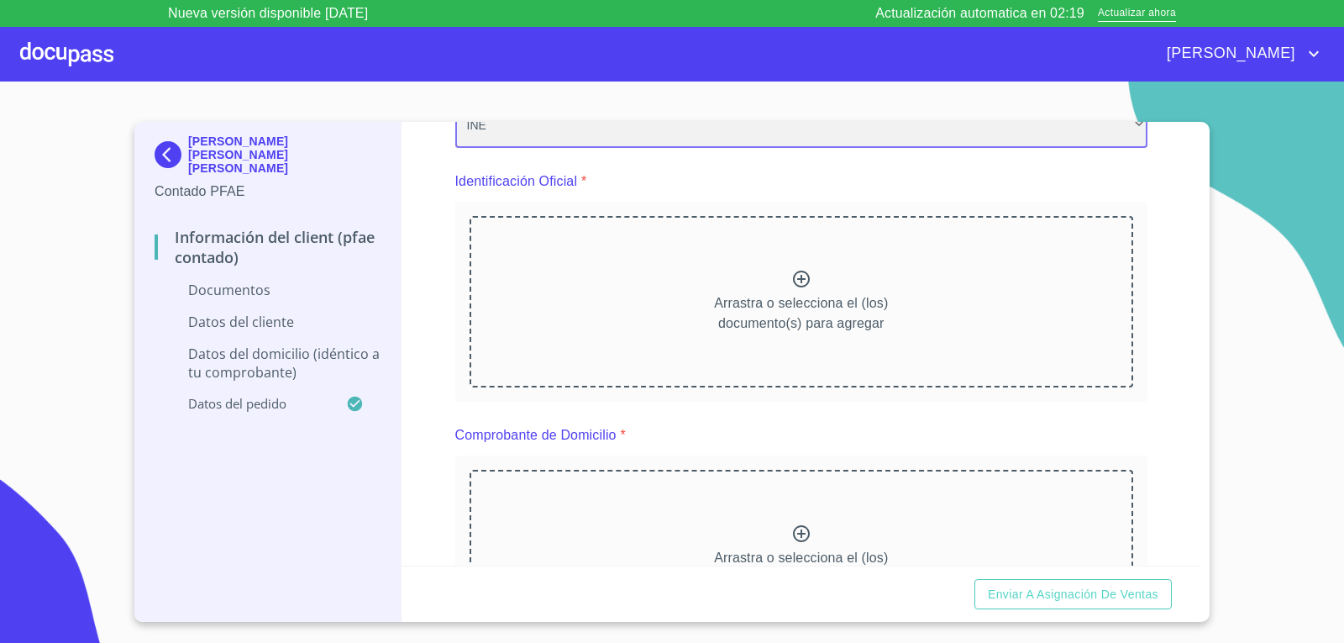
scroll to position [252, 0]
